Goal: Task Accomplishment & Management: Manage account settings

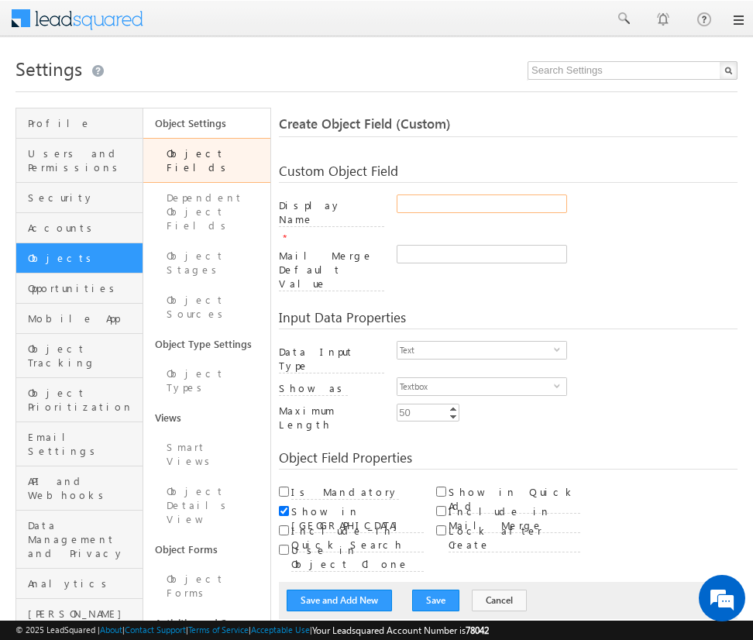
click at [481, 204] on input "Display Name" at bounding box center [482, 203] width 170 height 19
type input "auto_test"
click at [427, 590] on button "Save" at bounding box center [435, 601] width 47 height 22
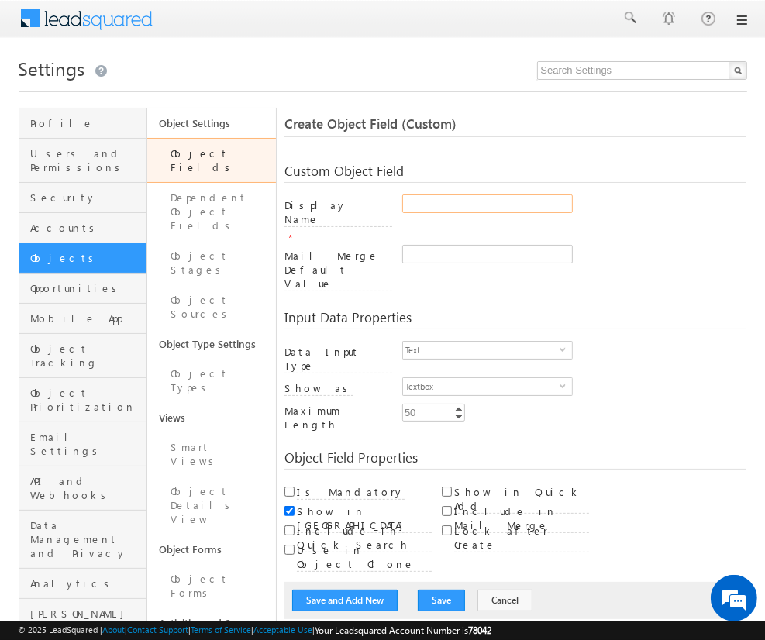
click at [487, 204] on input "Display Name" at bounding box center [487, 203] width 170 height 19
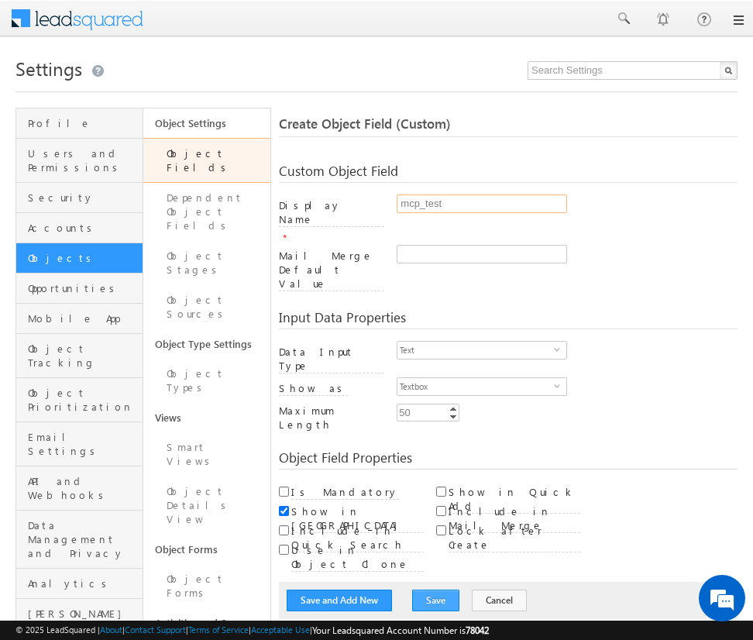
type input "mcp_test"
click at [427, 590] on button "Save" at bounding box center [435, 601] width 47 height 22
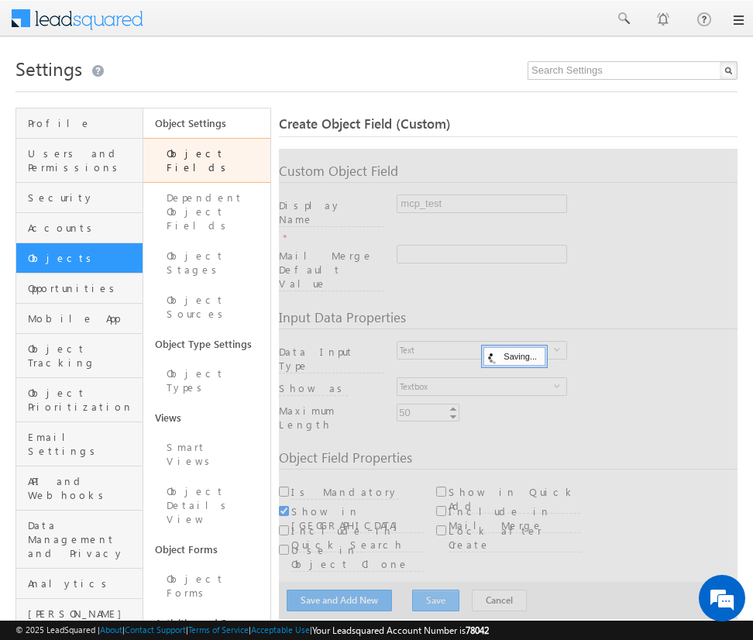
scroll to position [115, 0]
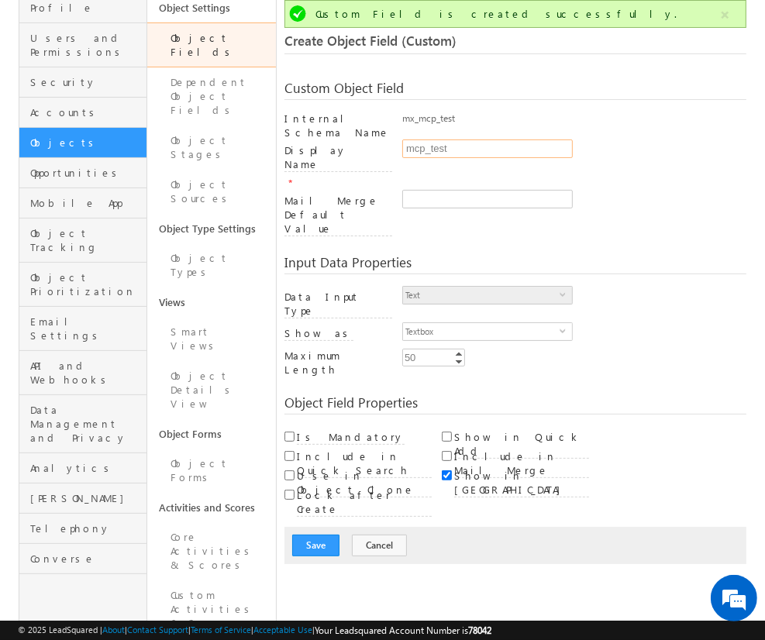
click at [487, 142] on input "mcp_test" at bounding box center [487, 148] width 170 height 19
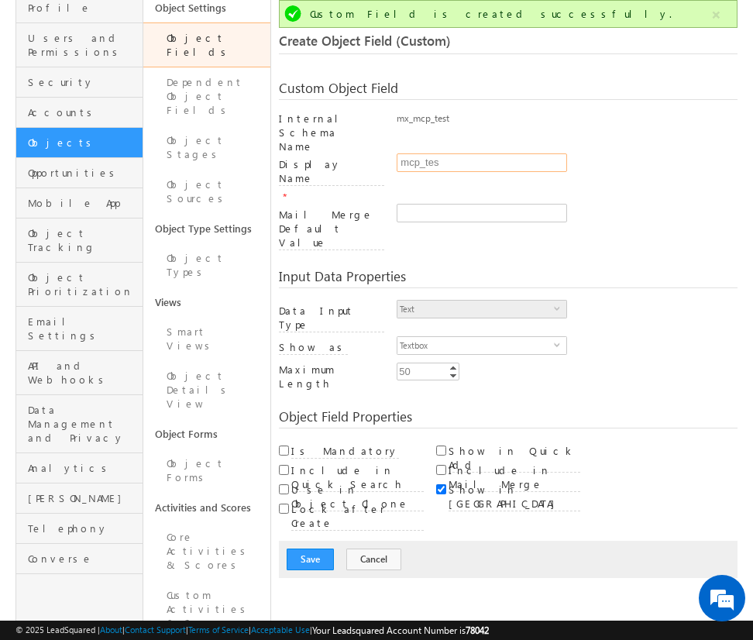
type input "mcp_test"
click at [354, 549] on button "Cancel" at bounding box center [373, 560] width 55 height 22
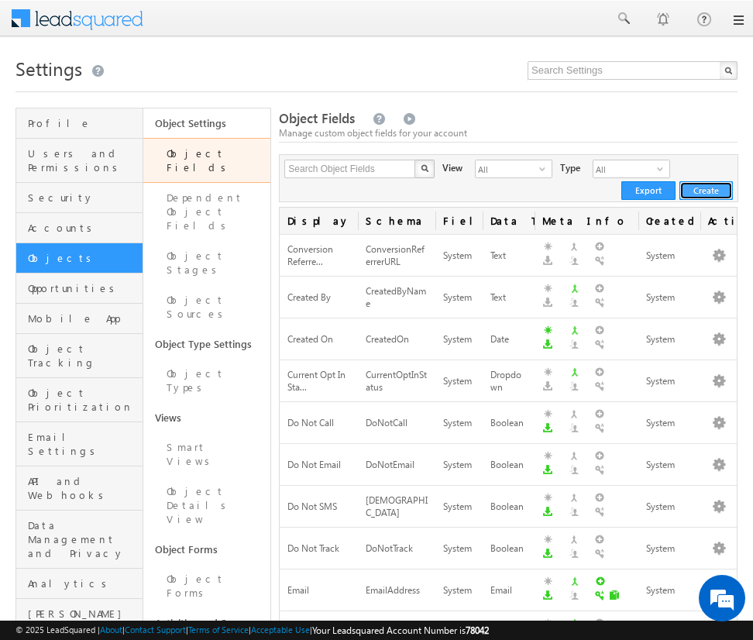
click at [704, 182] on button "Create" at bounding box center [706, 190] width 53 height 19
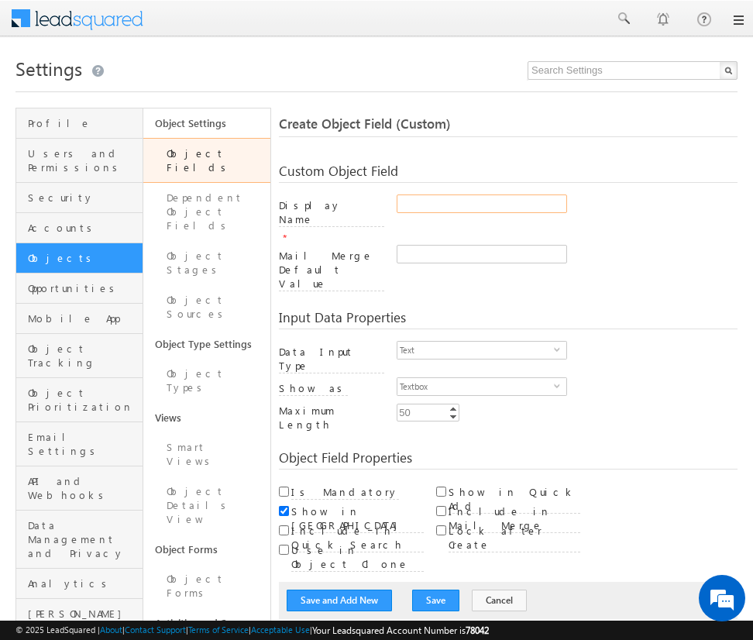
click at [481, 204] on input "Display Name" at bounding box center [482, 203] width 170 height 19
type input "mcpnumber_test"
click at [427, 590] on button "Save" at bounding box center [435, 601] width 47 height 22
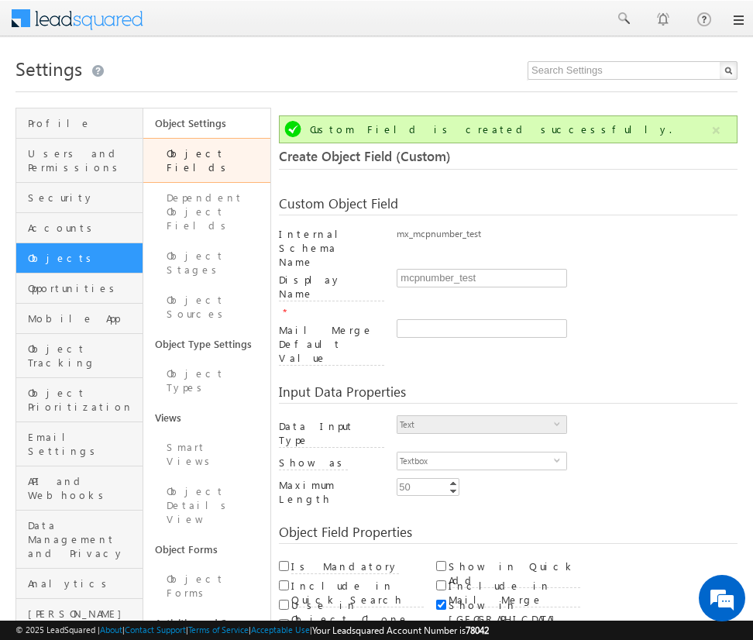
scroll to position [115, 0]
